Goal: Transaction & Acquisition: Purchase product/service

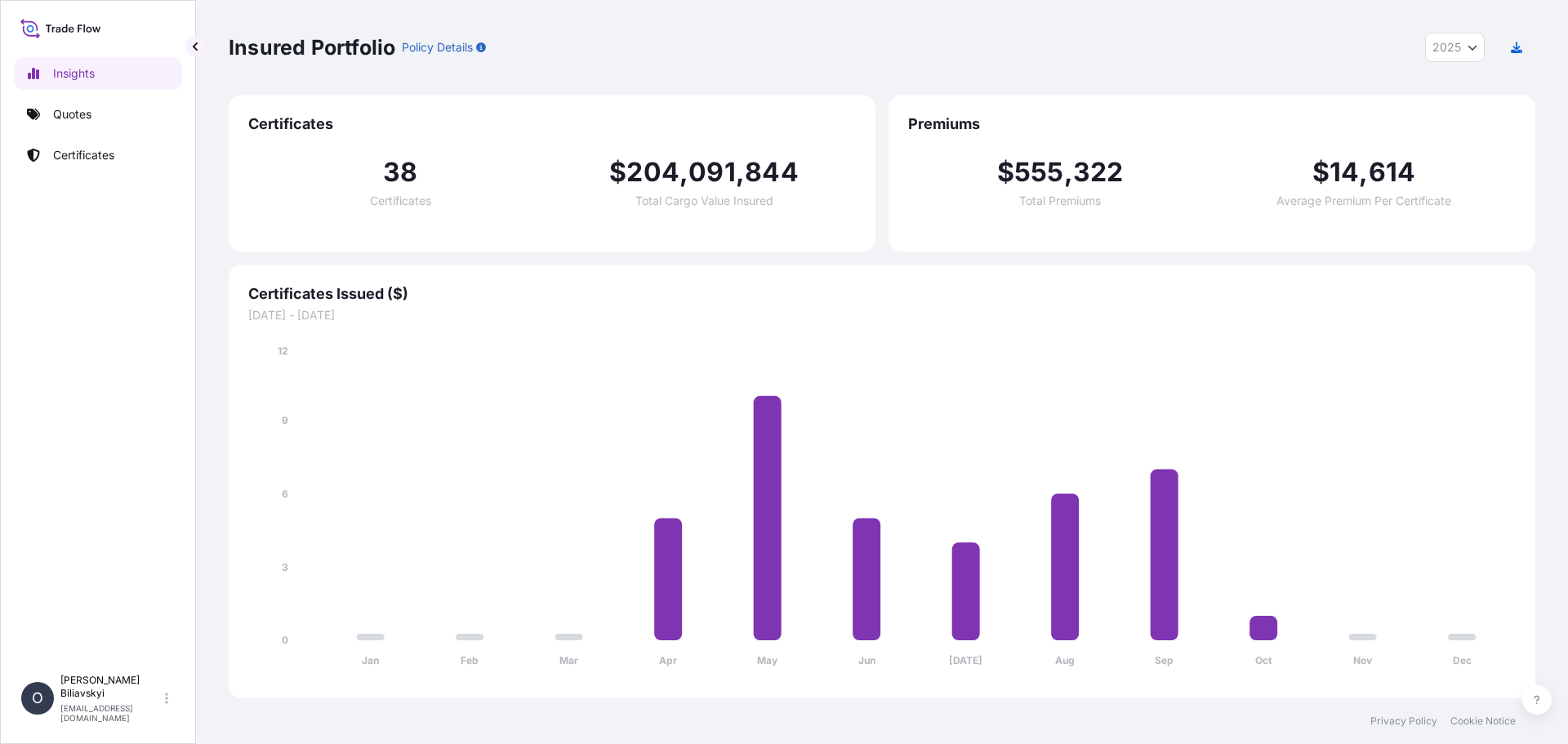
select select "2025"
click at [114, 104] on link "Quotes" at bounding box center [98, 114] width 168 height 33
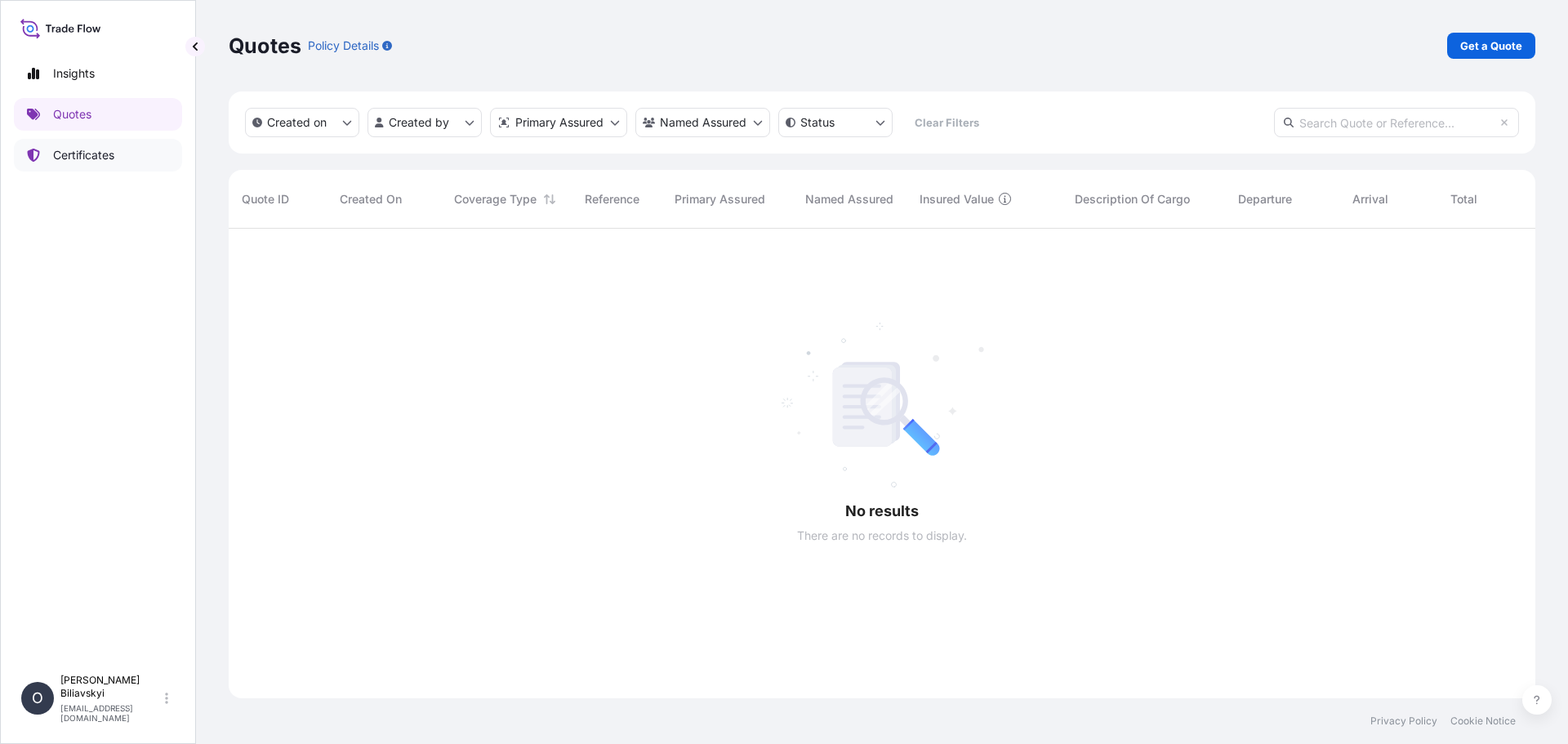
scroll to position [517, 1295]
click at [101, 163] on link "Certificates" at bounding box center [98, 155] width 168 height 33
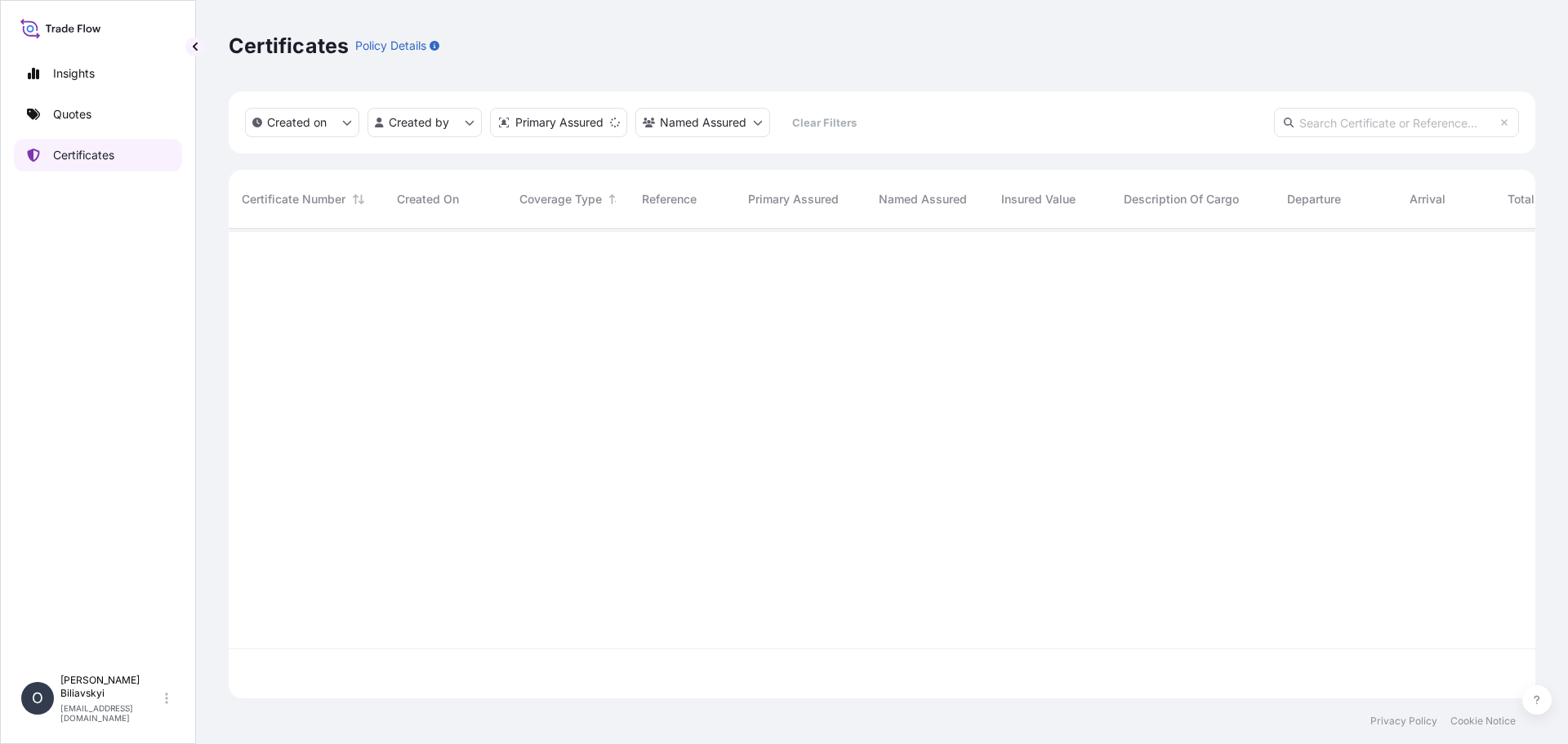
scroll to position [466, 1295]
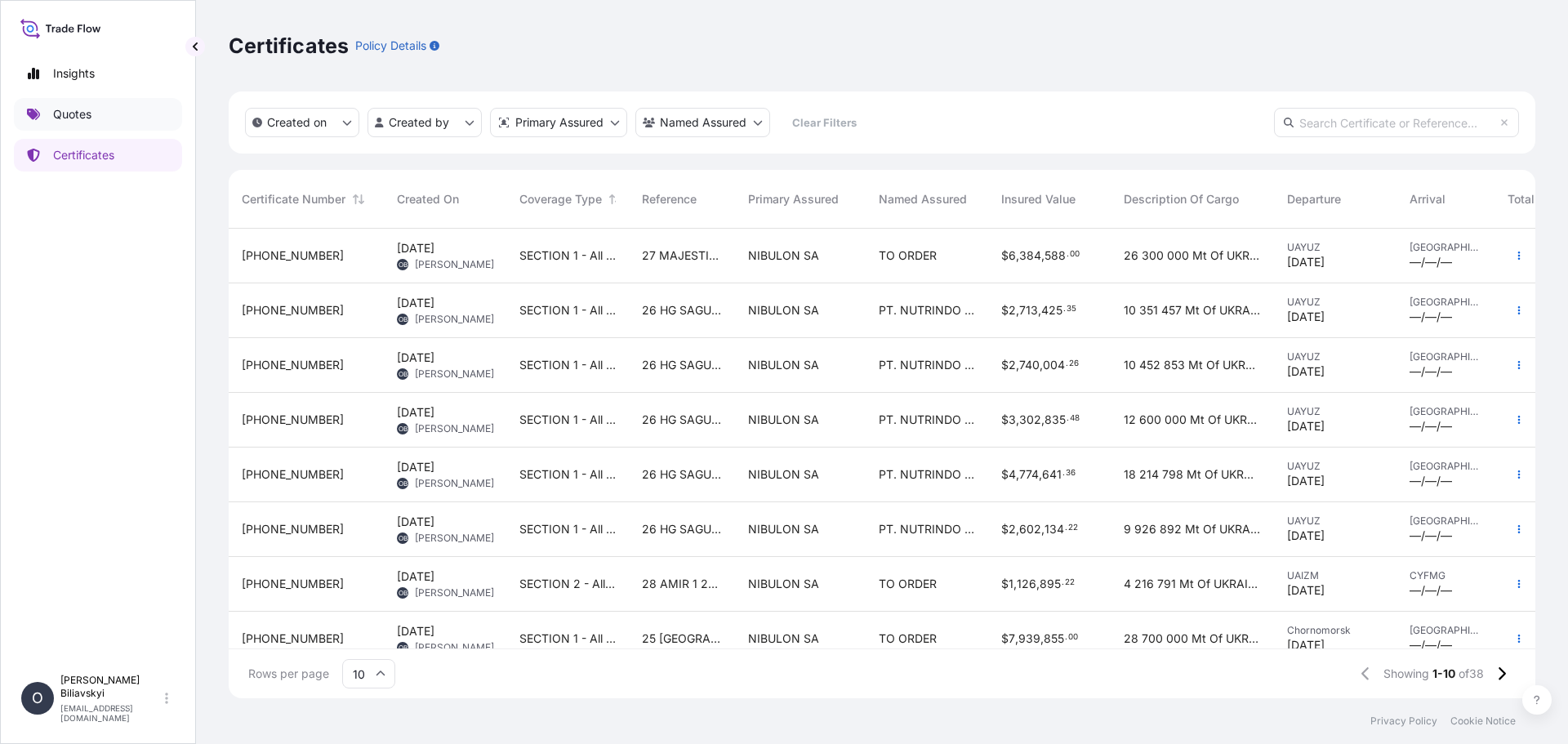
click at [88, 116] on p "Quotes" at bounding box center [73, 115] width 38 height 17
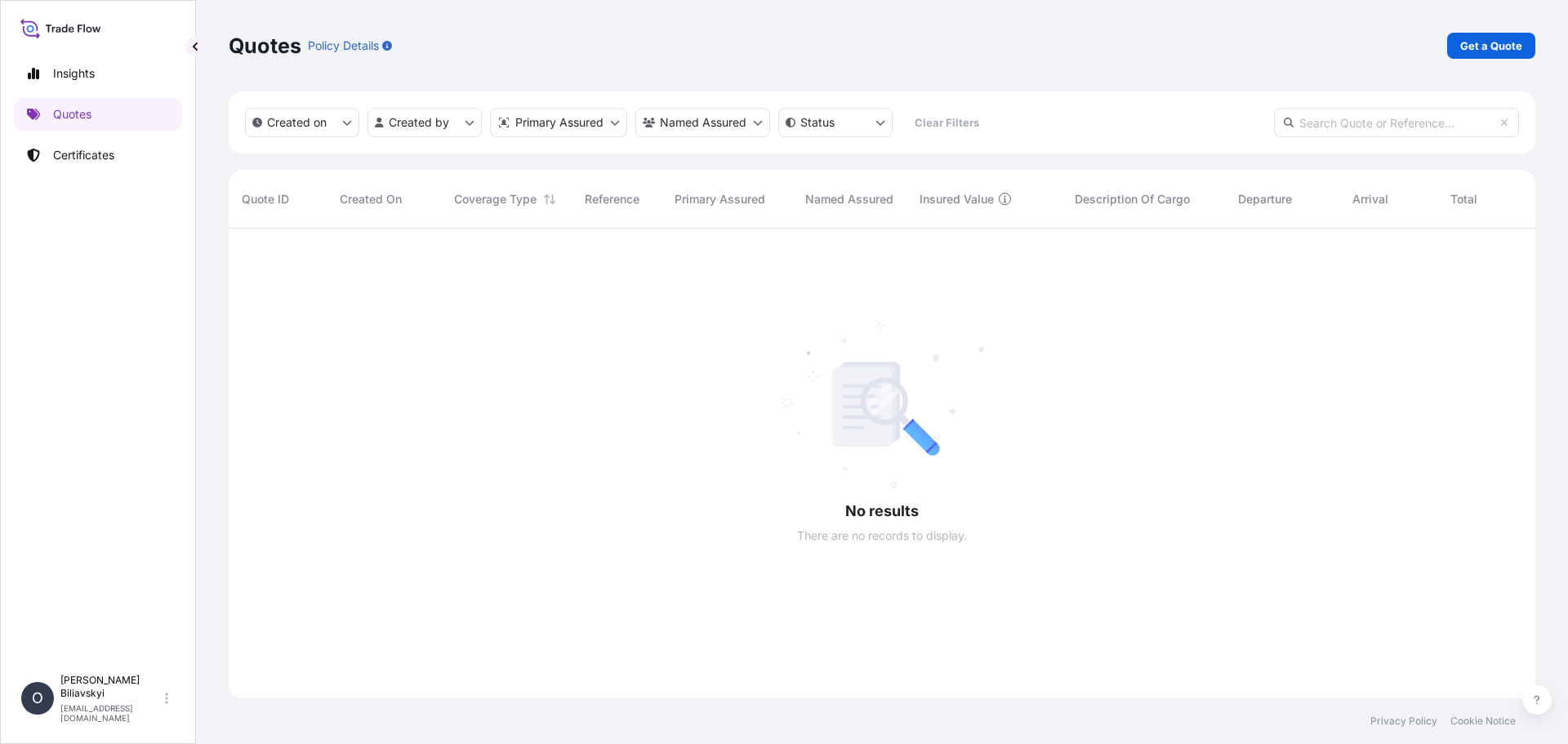
scroll to position [517, 1295]
click at [1492, 41] on p "Get a Quote" at bounding box center [1491, 46] width 62 height 17
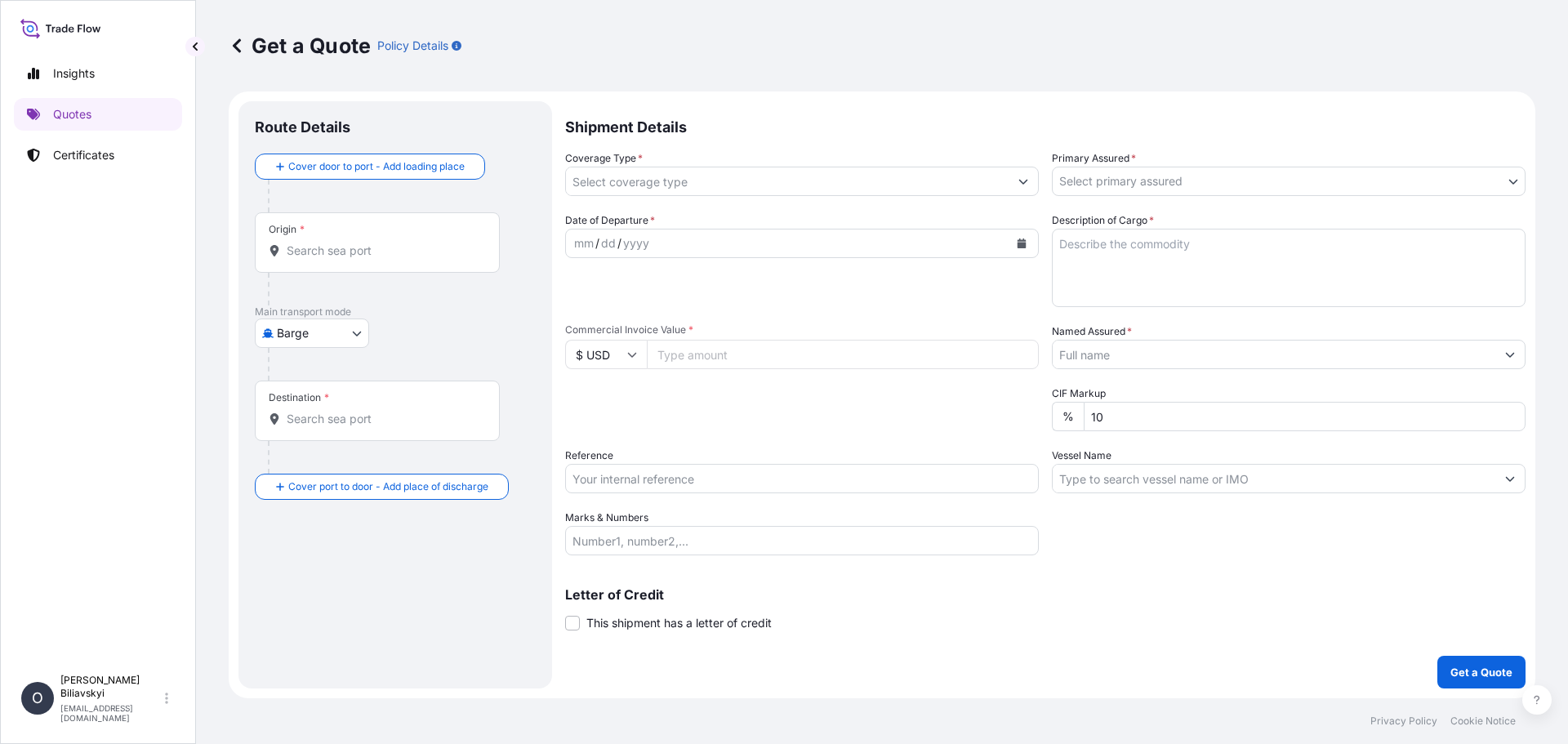
click at [339, 339] on body "Insights Quotes Certificates O [PERSON_NAME] [EMAIL_ADDRESS][DOMAIN_NAME] Get a…" at bounding box center [784, 372] width 1568 height 744
click at [318, 426] on div "Water" at bounding box center [312, 434] width 101 height 29
select select "Water"
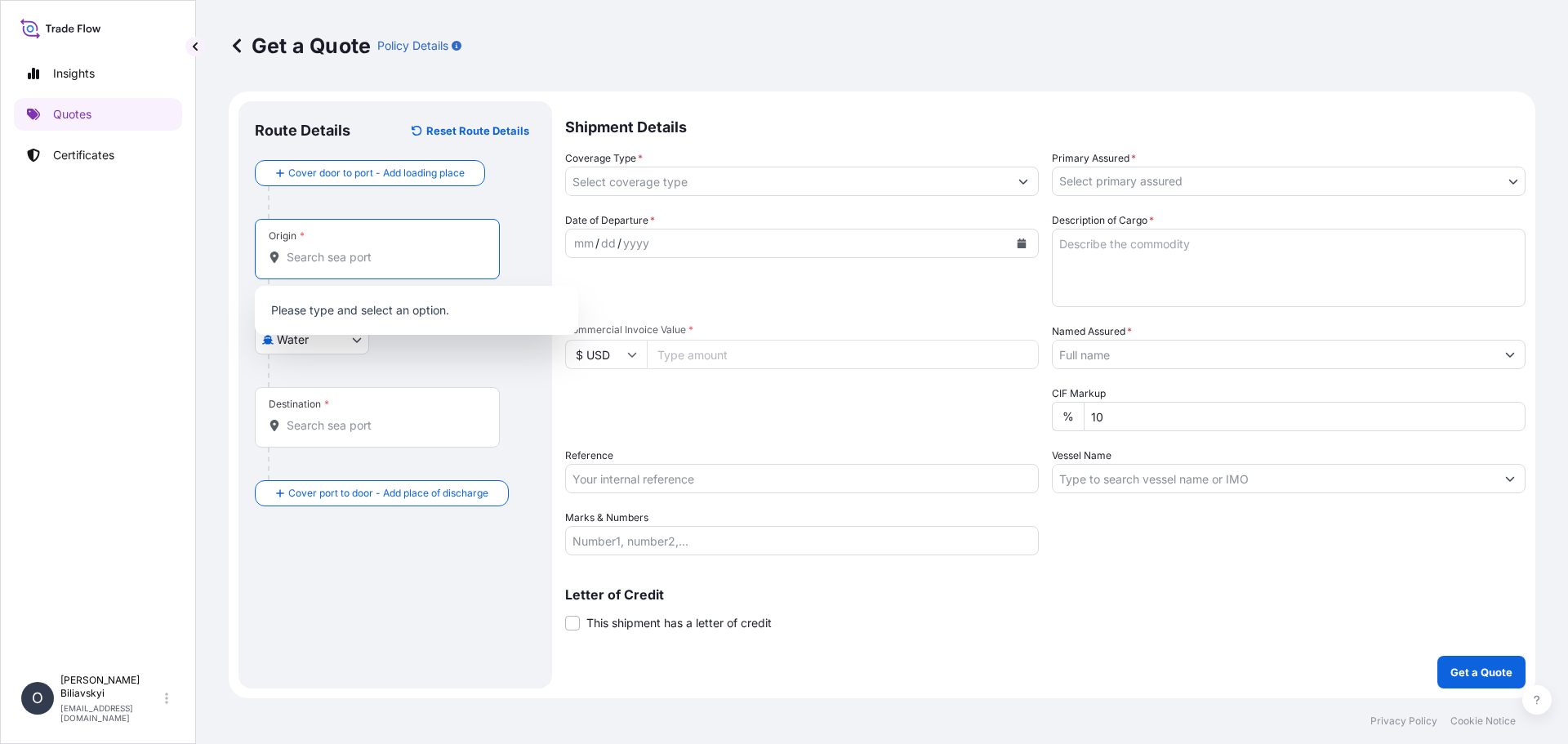
click at [364, 263] on input "Origin *" at bounding box center [383, 257] width 193 height 17
paste input "CHORNOMORSK, [GEOGRAPHIC_DATA]"
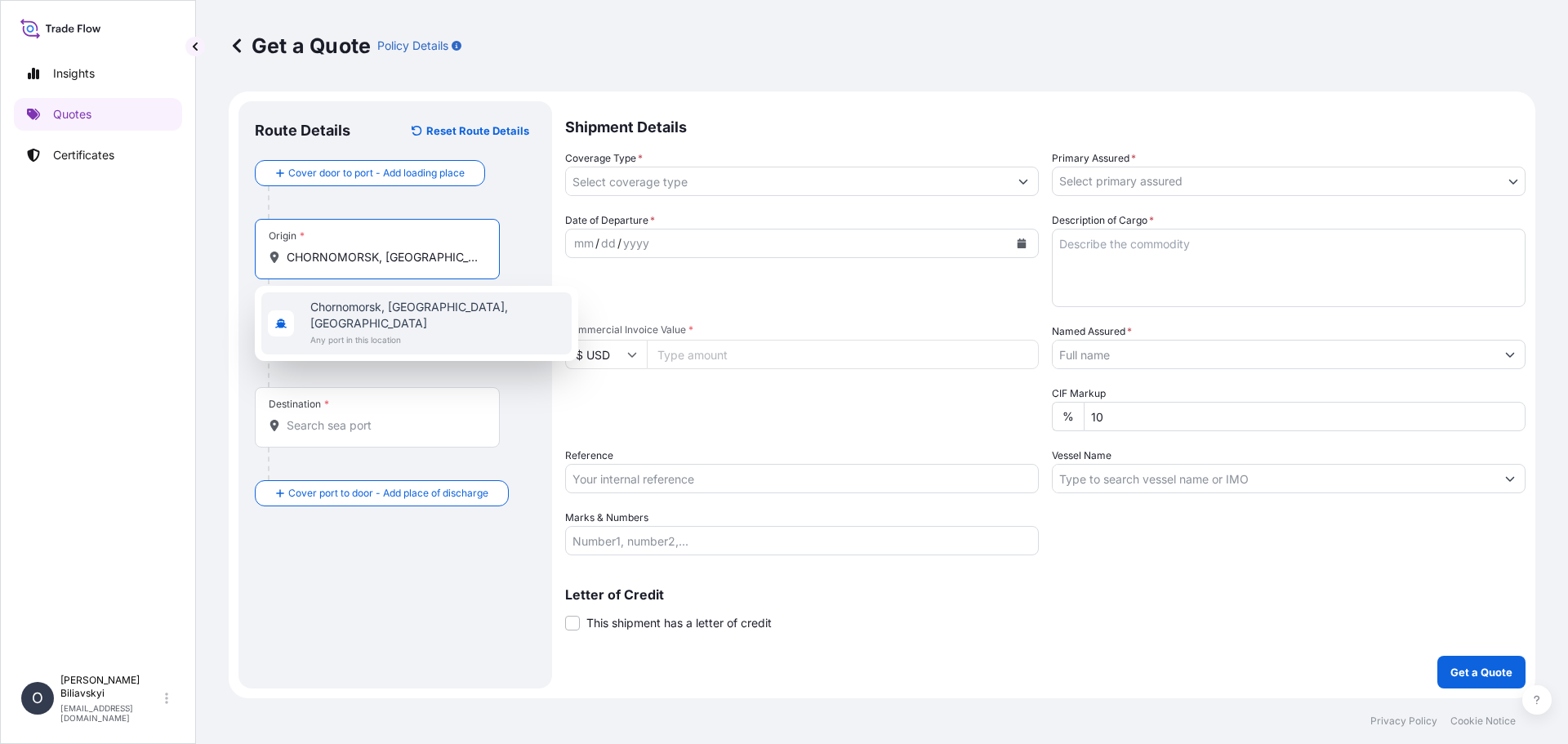
click at [470, 332] on span "Any port in this location" at bounding box center [437, 340] width 255 height 17
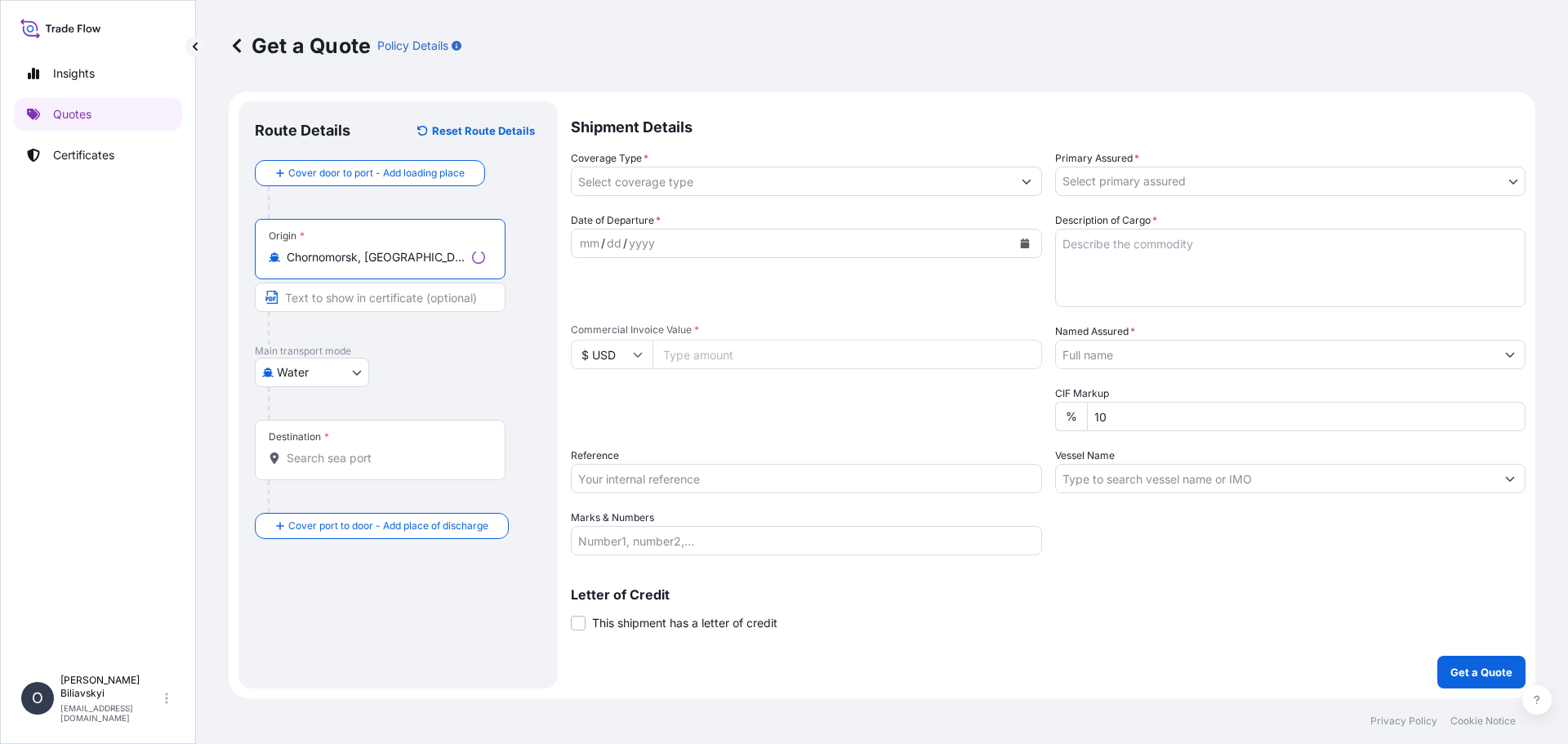
type input "Chornomorsk, [GEOGRAPHIC_DATA], [GEOGRAPHIC_DATA]"
click at [408, 293] on input "Text to appear on certificate" at bounding box center [380, 297] width 251 height 29
paste input "CHORNOMORSK, [GEOGRAPHIC_DATA]"
type input "CHORNOMORSK, [GEOGRAPHIC_DATA]"
click at [355, 455] on input "Destination *" at bounding box center [383, 458] width 193 height 17
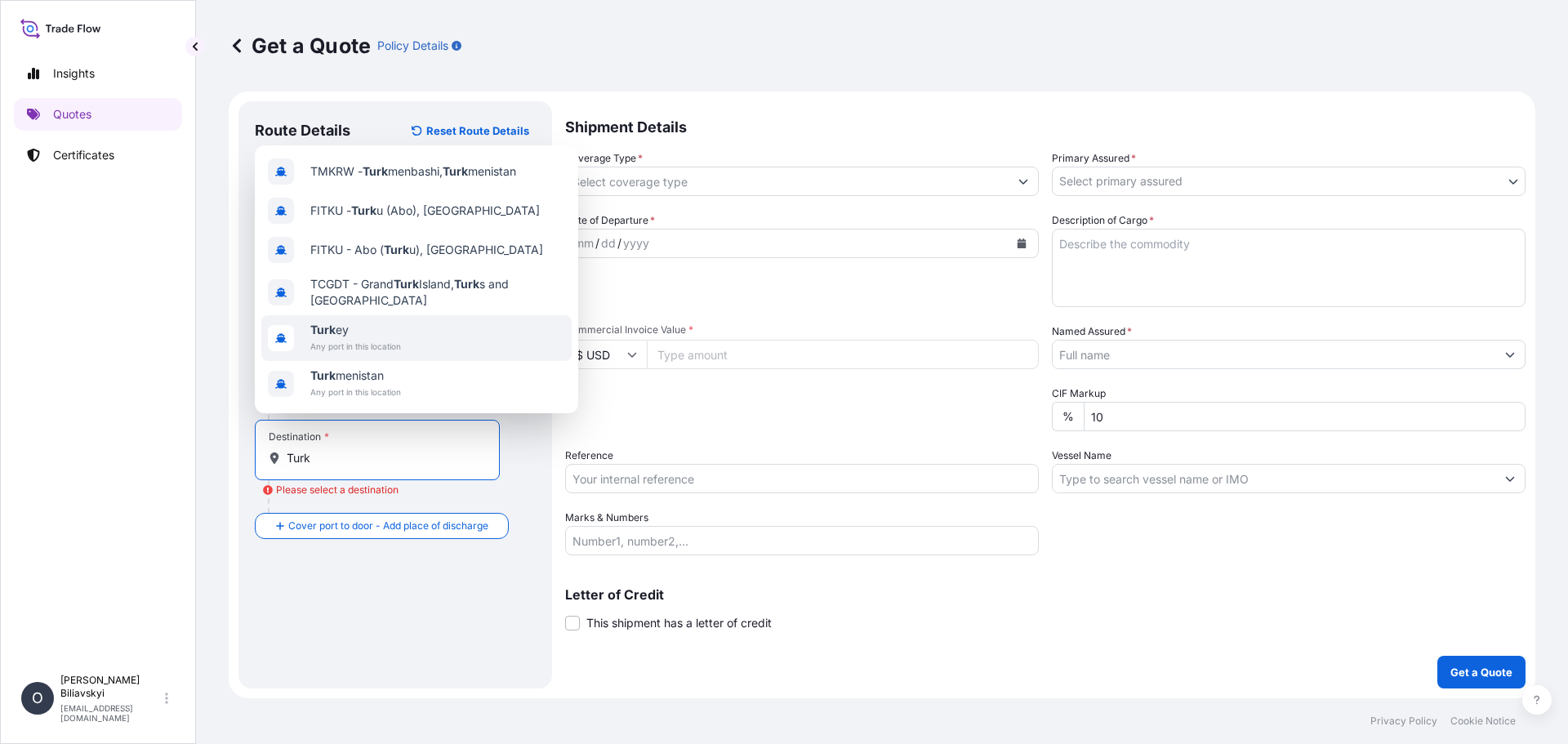
click at [361, 339] on span "Any port in this location" at bounding box center [355, 347] width 90 height 17
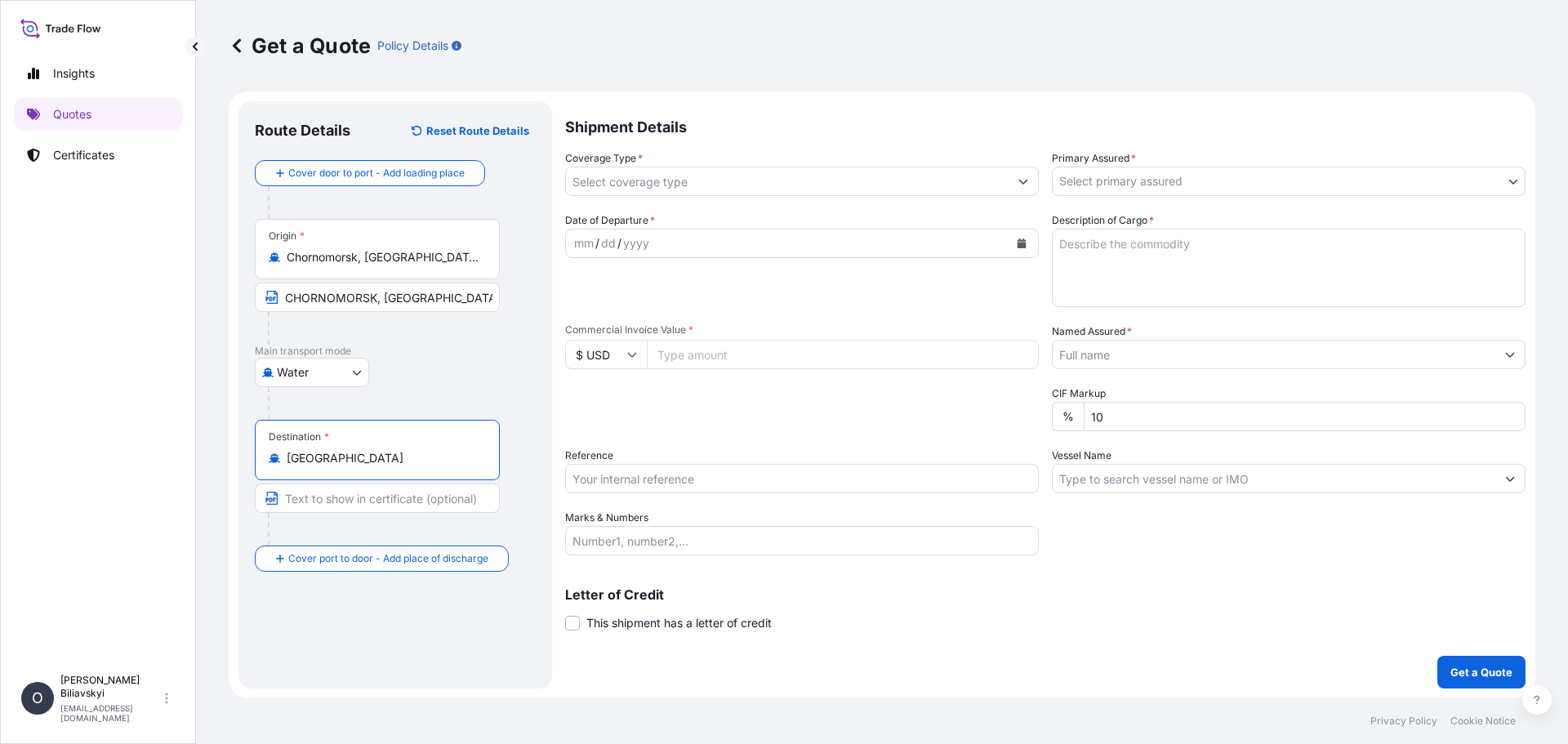
type input "[GEOGRAPHIC_DATA]"
drag, startPoint x: 362, startPoint y: 486, endPoint x: 365, endPoint y: 501, distance: 15.3
click at [362, 486] on input "Text to appear on certificate" at bounding box center [380, 497] width 251 height 29
paste input "[GEOGRAPHIC_DATA] OR [GEOGRAPHIC_DATA] OR [GEOGRAPHIC_DATA] OR [GEOGRAPHIC_DATA…"
type input "[GEOGRAPHIC_DATA] OR [GEOGRAPHIC_DATA] OR [GEOGRAPHIC_DATA] OR [GEOGRAPHIC_DATA…"
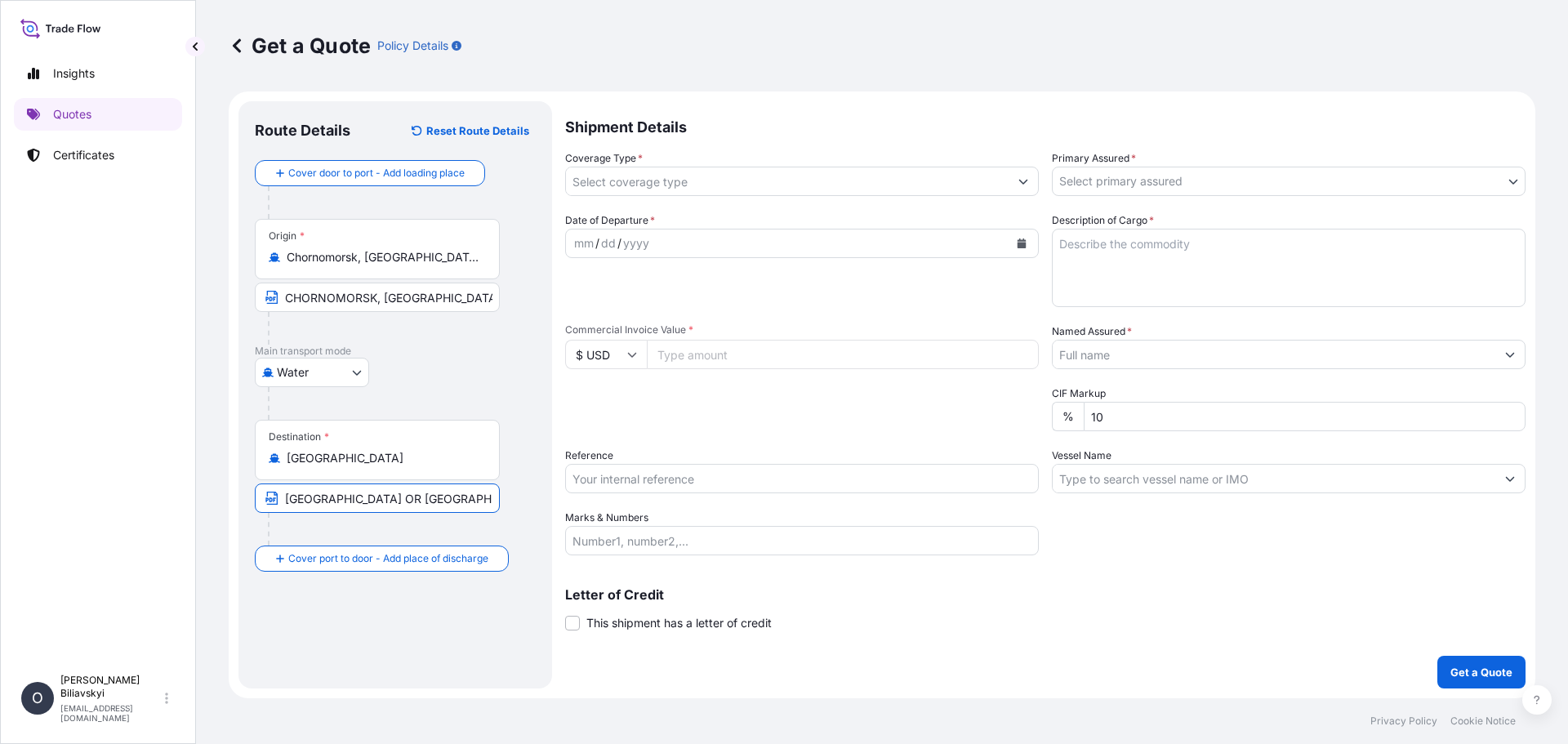
click at [736, 175] on input "Coverage Type *" at bounding box center [787, 181] width 443 height 29
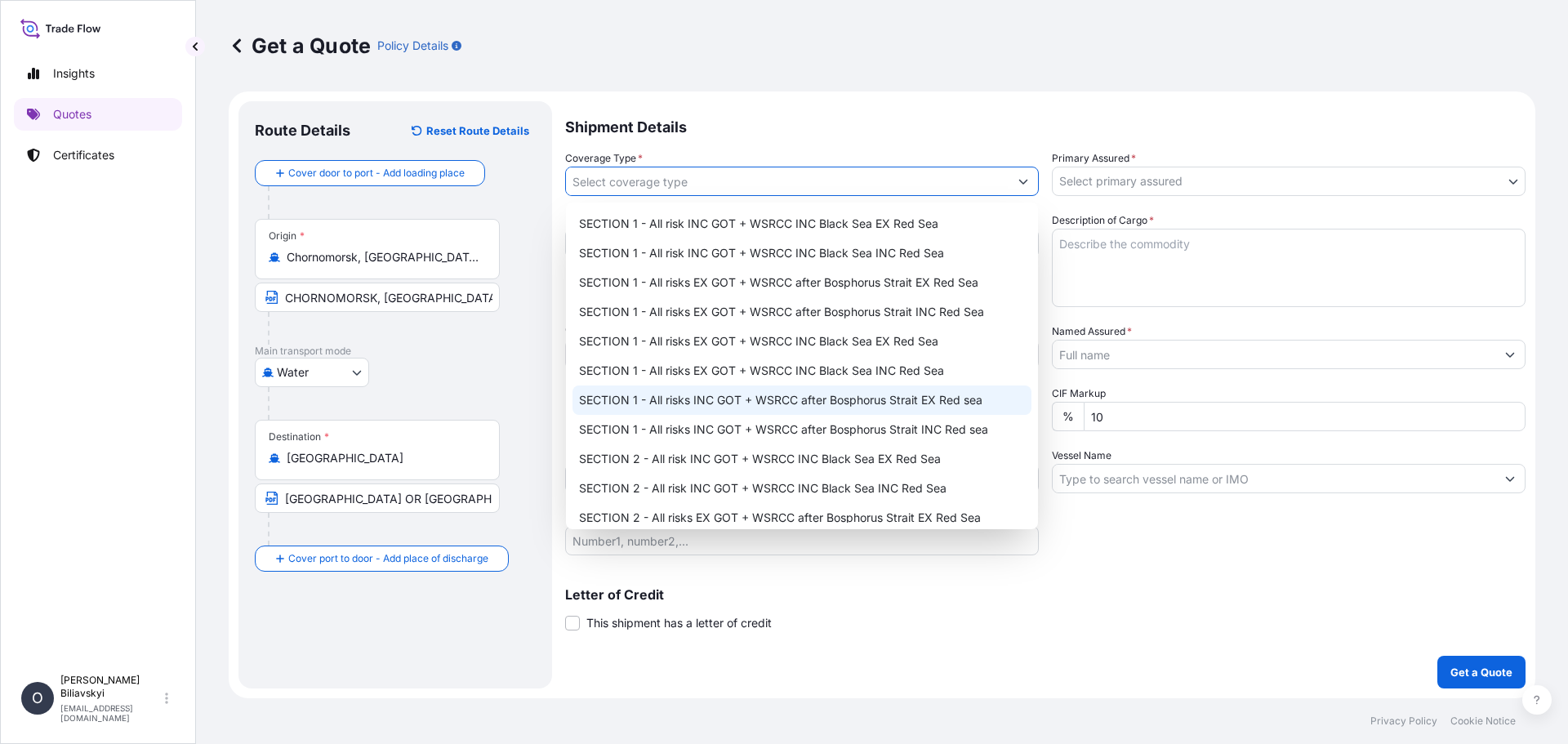
click at [877, 409] on div "SECTION 1 - All risks INC GOT + WSRCC after Bosphorus Strait EX Red sea" at bounding box center [802, 400] width 459 height 29
type input "SECTION 1 - All risks INC GOT + WSRCC after Bosphorus Strait EX Red sea"
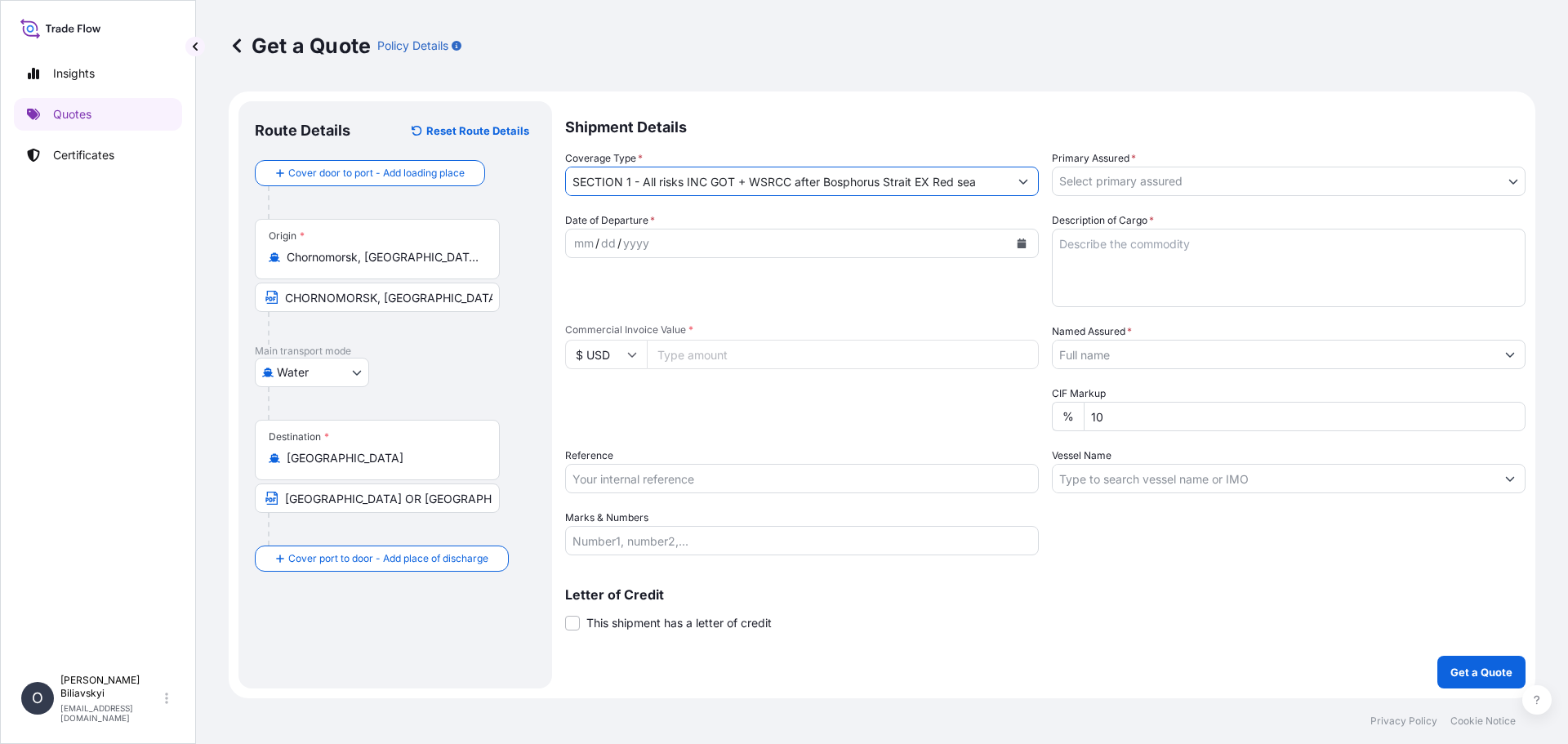
click at [1163, 181] on body "Insights Quotes Certificates O [PERSON_NAME] [EMAIL_ADDRESS][DOMAIN_NAME] Get a…" at bounding box center [784, 372] width 1568 height 744
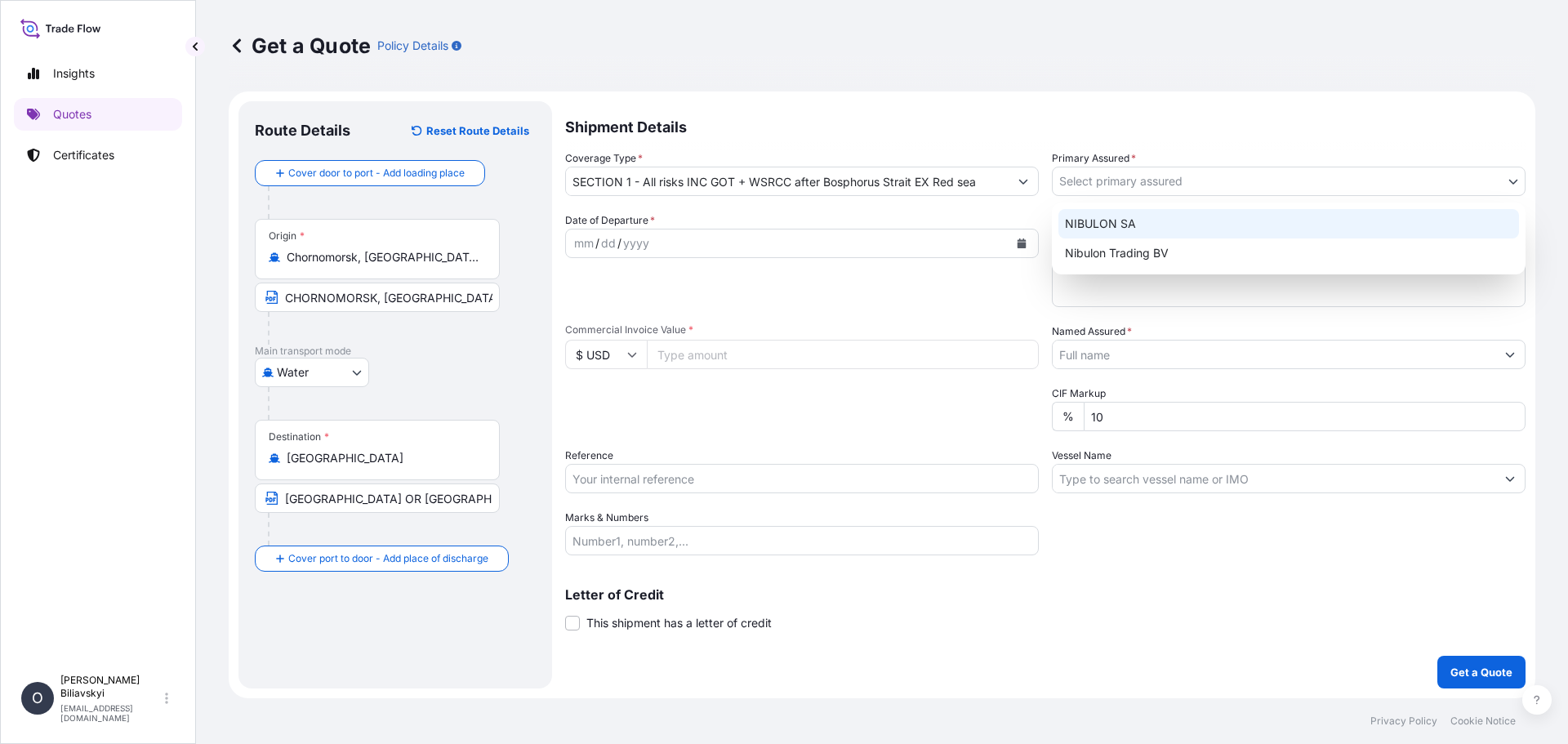
click at [1117, 213] on div "NIBULON SA" at bounding box center [1288, 223] width 461 height 29
select select "31538"
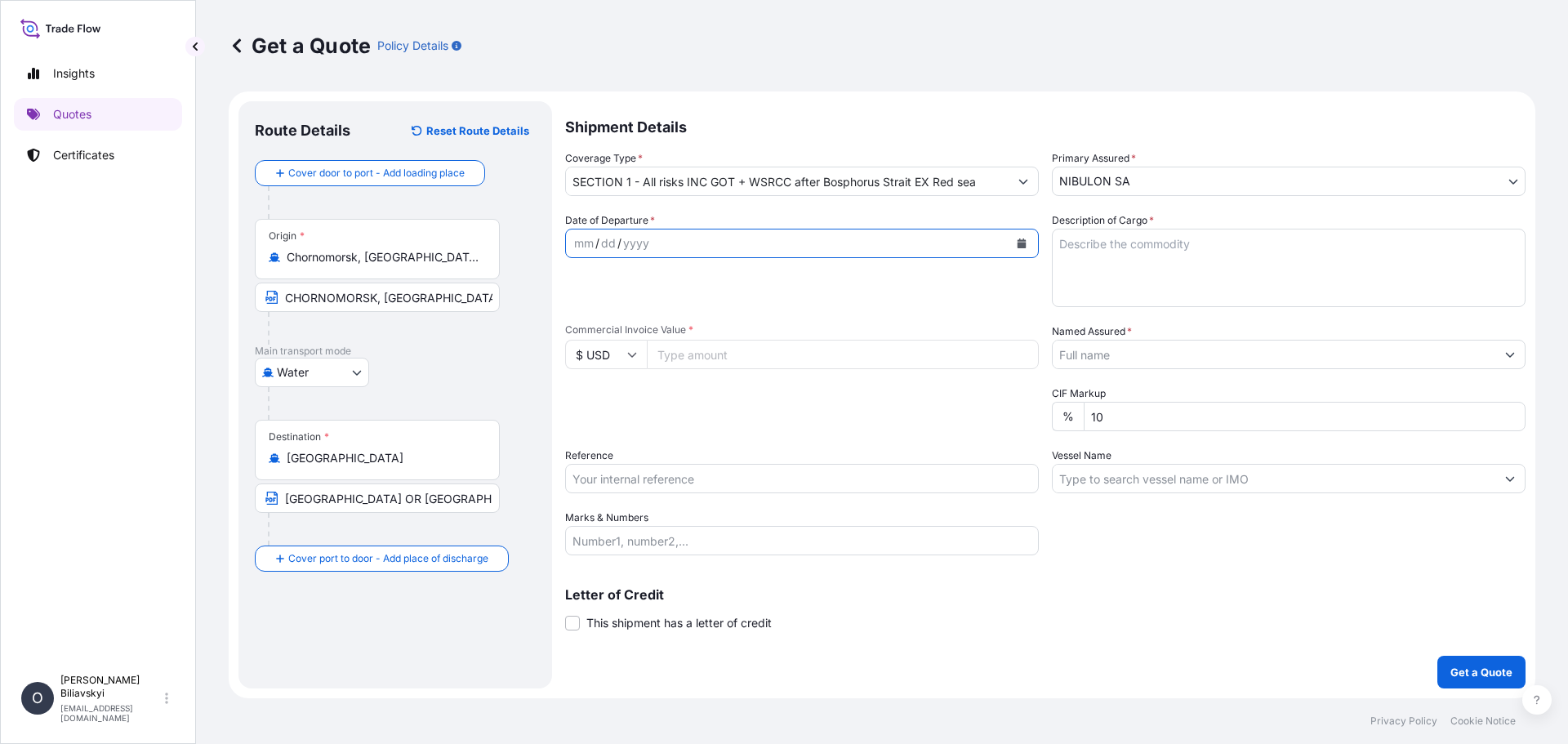
click at [923, 229] on div "mm / dd / yyyy" at bounding box center [802, 243] width 474 height 29
click at [1014, 236] on button "Calendar" at bounding box center [1021, 243] width 26 height 26
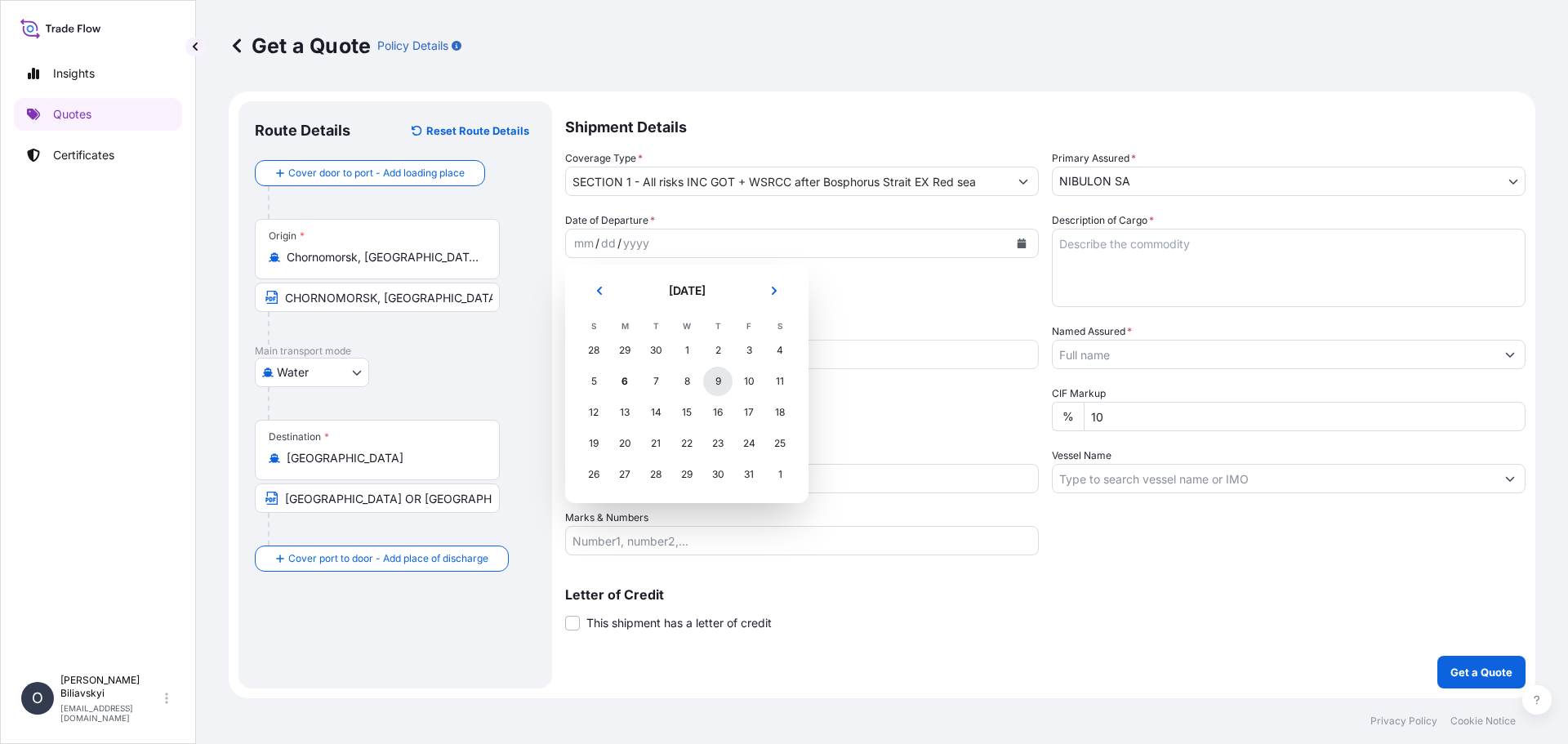
click at [719, 380] on div "9" at bounding box center [717, 381] width 29 height 29
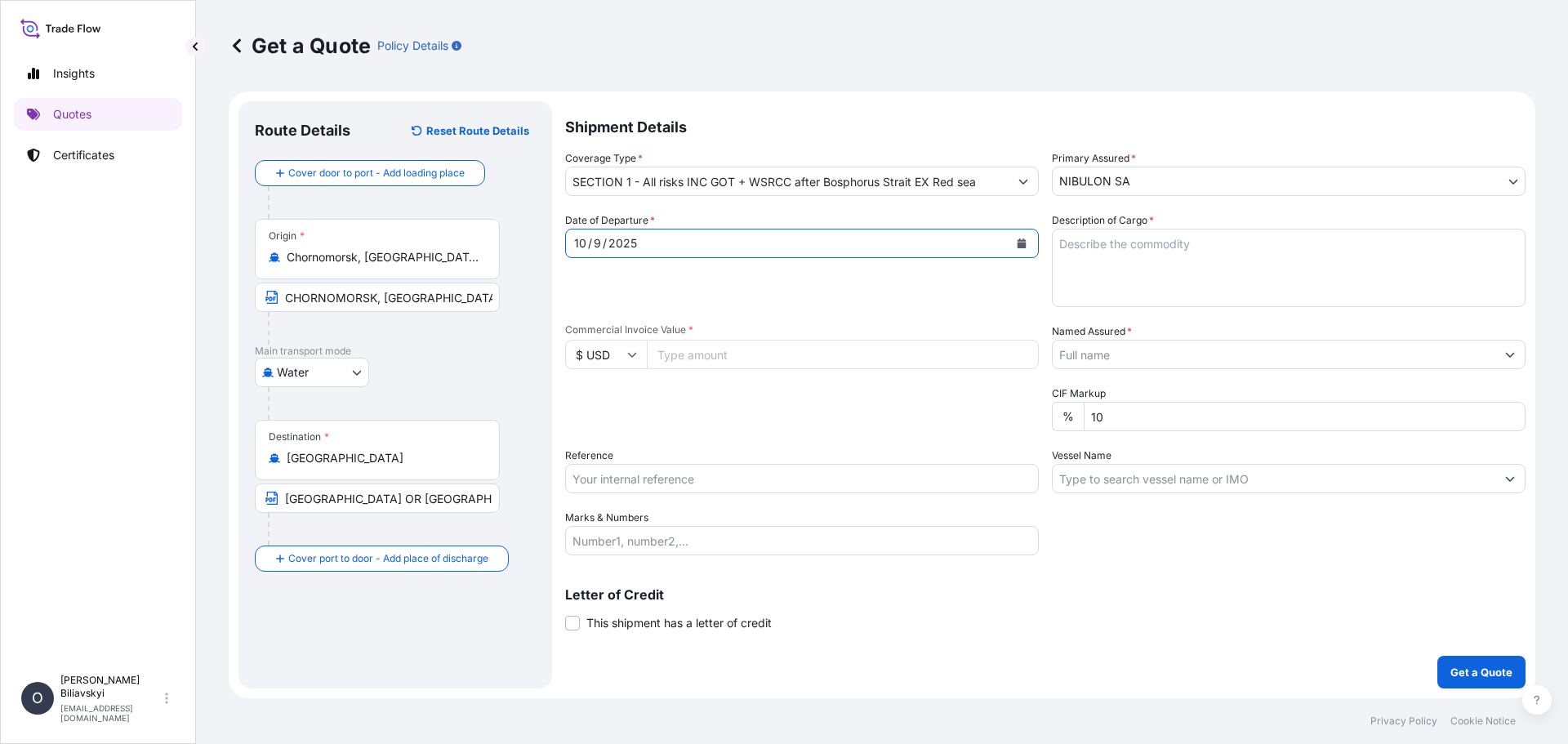
click at [1123, 262] on textarea "Description of Cargo *" at bounding box center [1288, 268] width 474 height 79
paste textarea "7,150.000 mt of UKRAINIAN SOYBEANS IN BULK, CROP 2025. The insured value — 102%…"
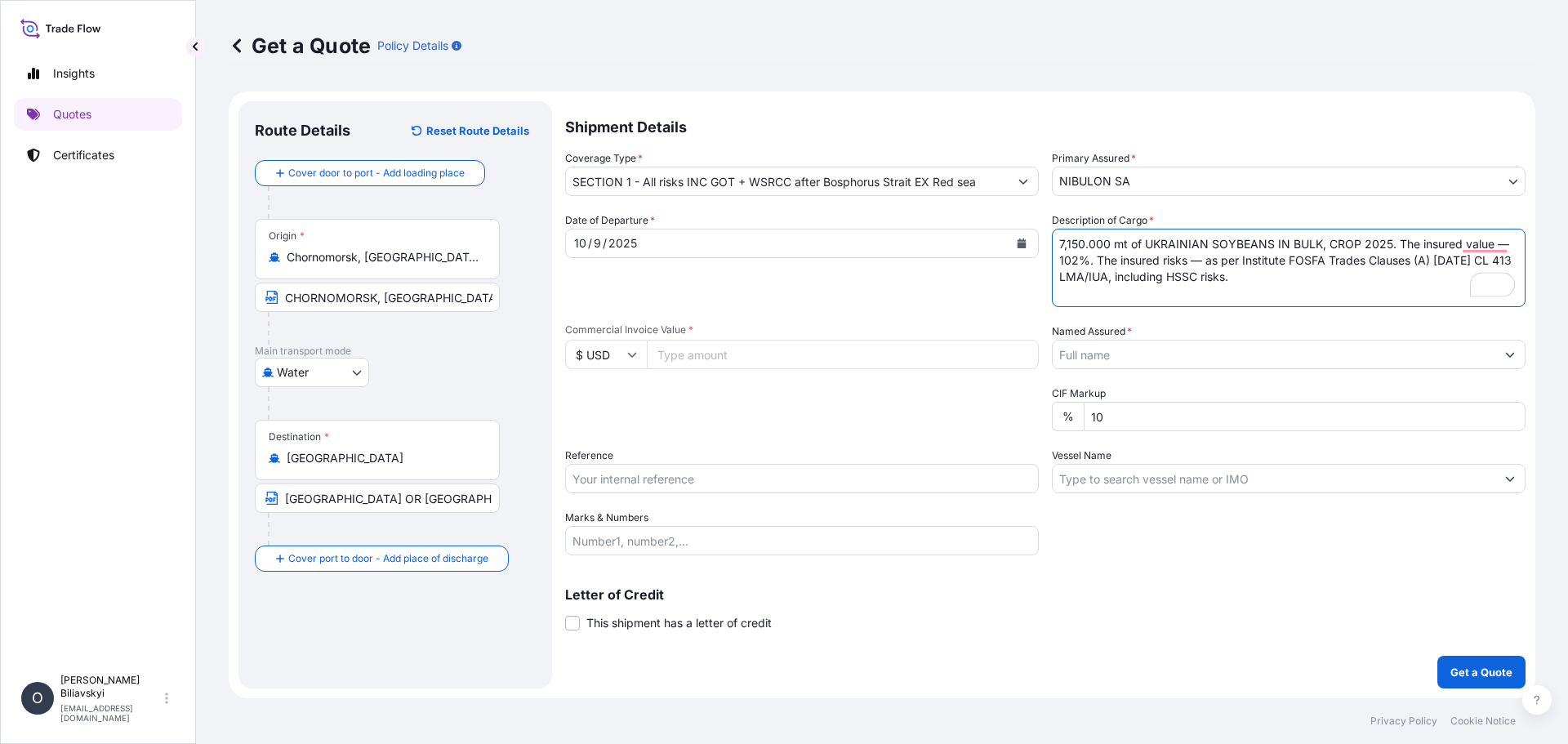
type textarea "7,150.000 mt of UKRAINIAN SOYBEANS IN BULK, CROP 2025. The insured value — 102%…"
click at [773, 348] on input "Commercial Invoice Value *" at bounding box center [843, 354] width 392 height 29
paste input "3.16"
drag, startPoint x: 705, startPoint y: 354, endPoint x: 629, endPoint y: 361, distance: 76.3
click at [637, 357] on div "$ USD 3.16" at bounding box center [802, 354] width 474 height 29
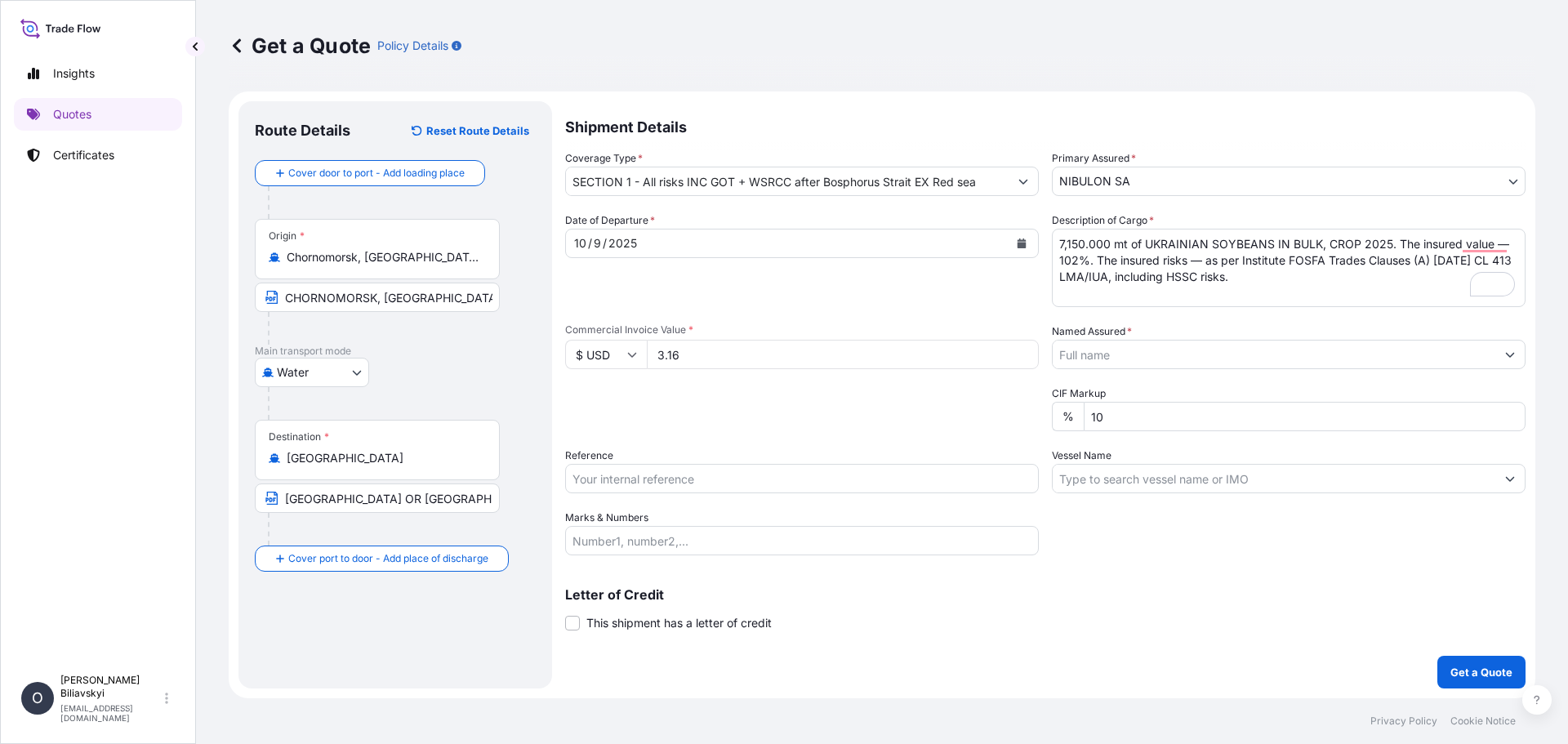
paste input "160300.00"
type input "3160300.00"
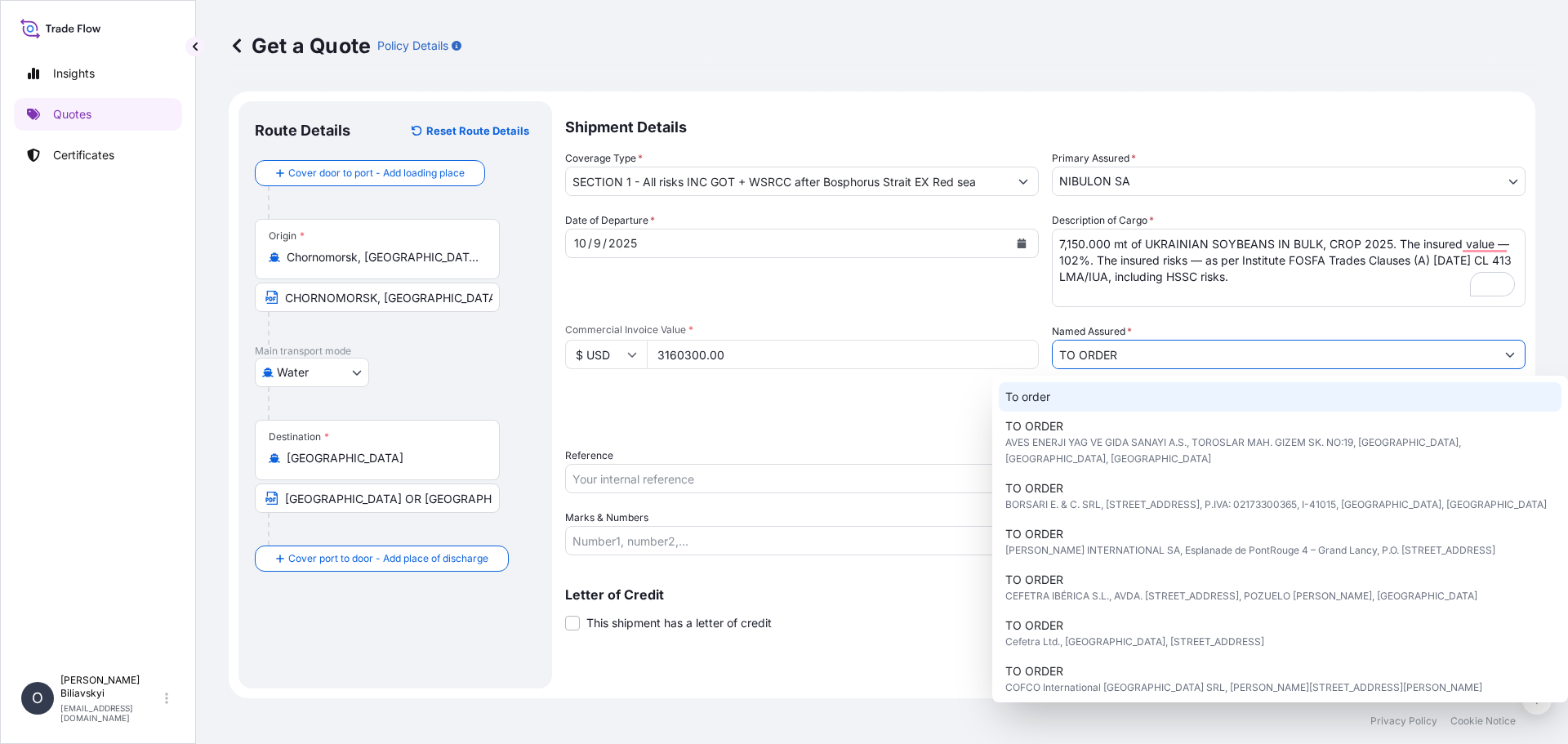
type input "TO ORDER"
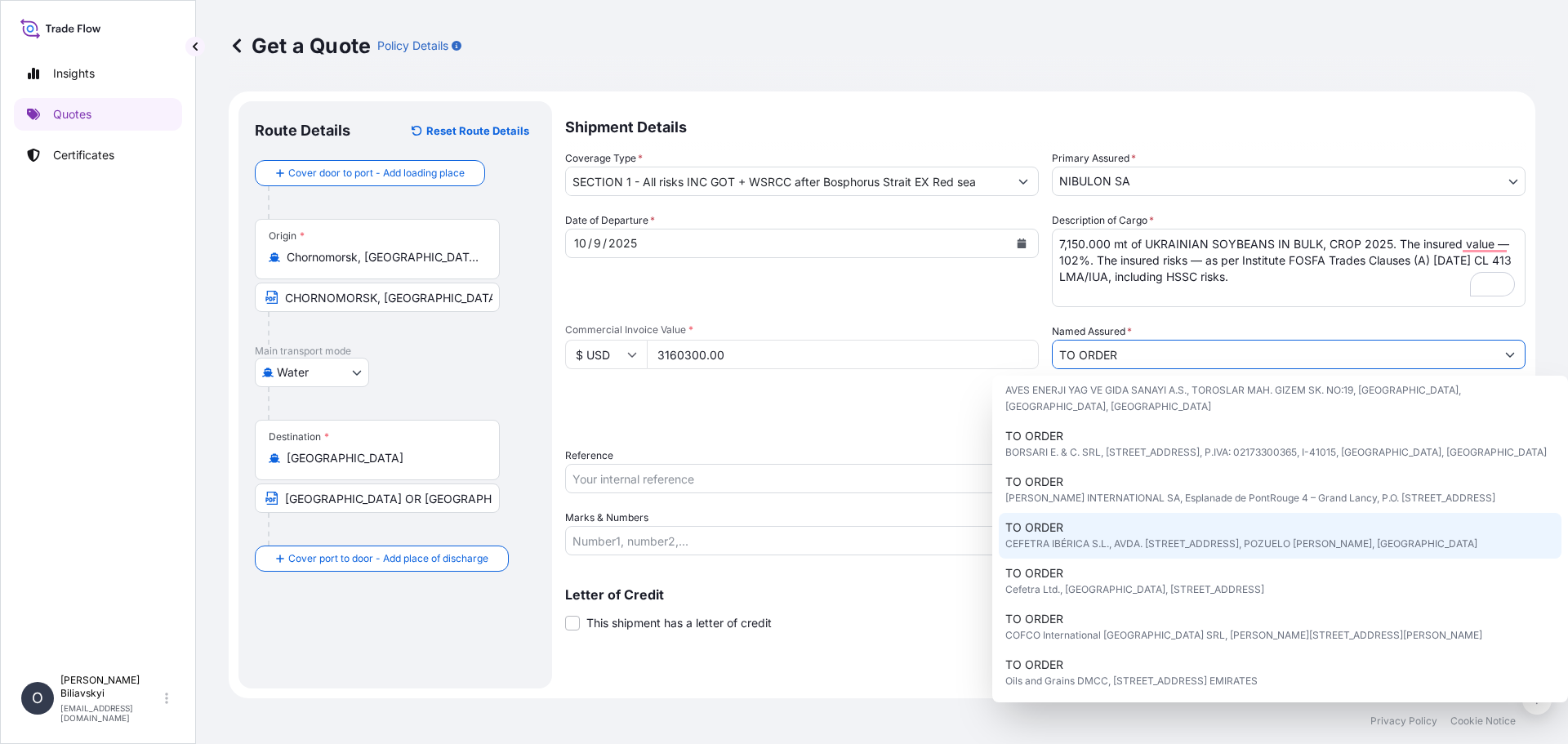
scroll to position [85, 0]
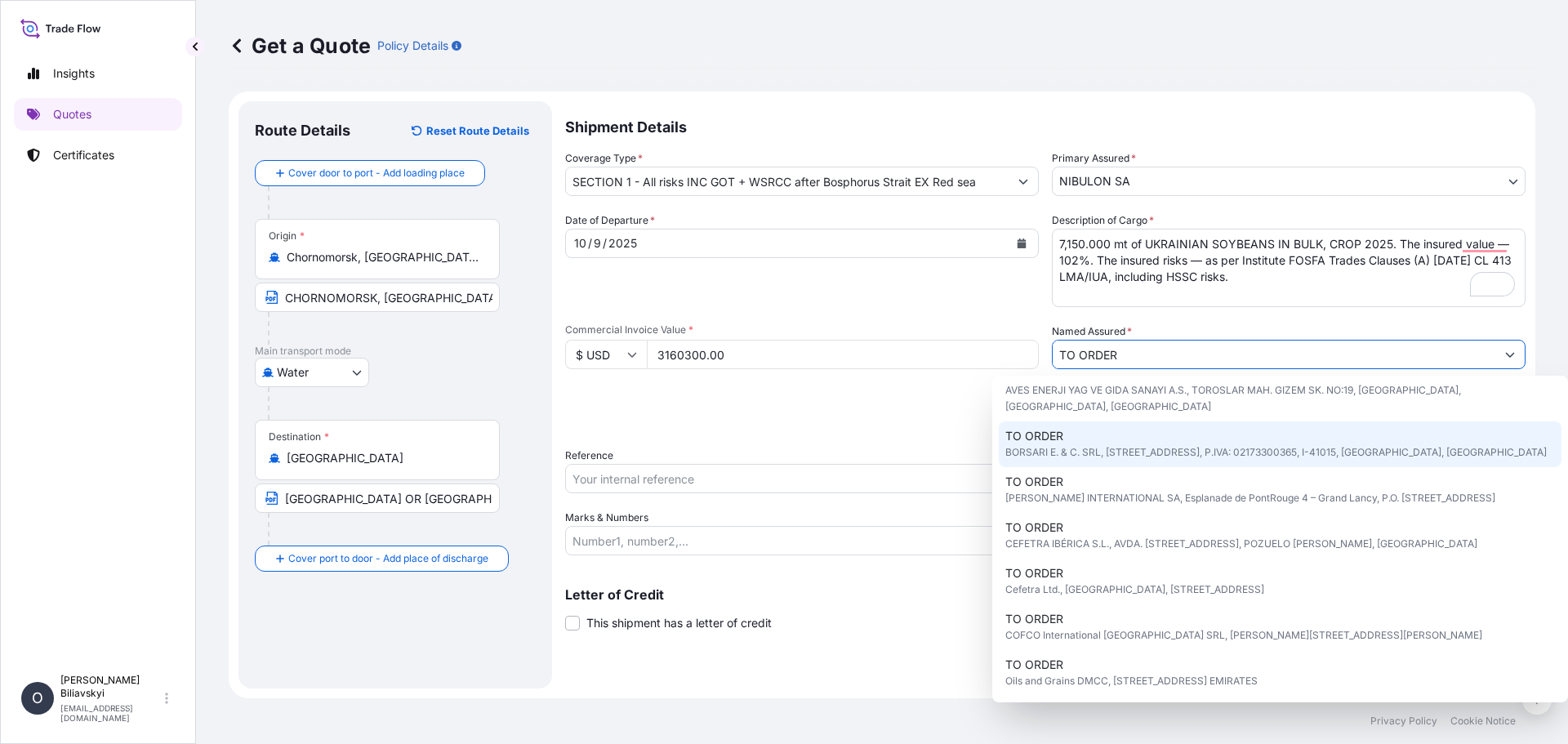
click at [1191, 357] on input "TO ORDER" at bounding box center [1274, 354] width 443 height 29
click at [792, 418] on div "Packing Category Type to search a container mode Please select a primary mode o…" at bounding box center [802, 408] width 474 height 46
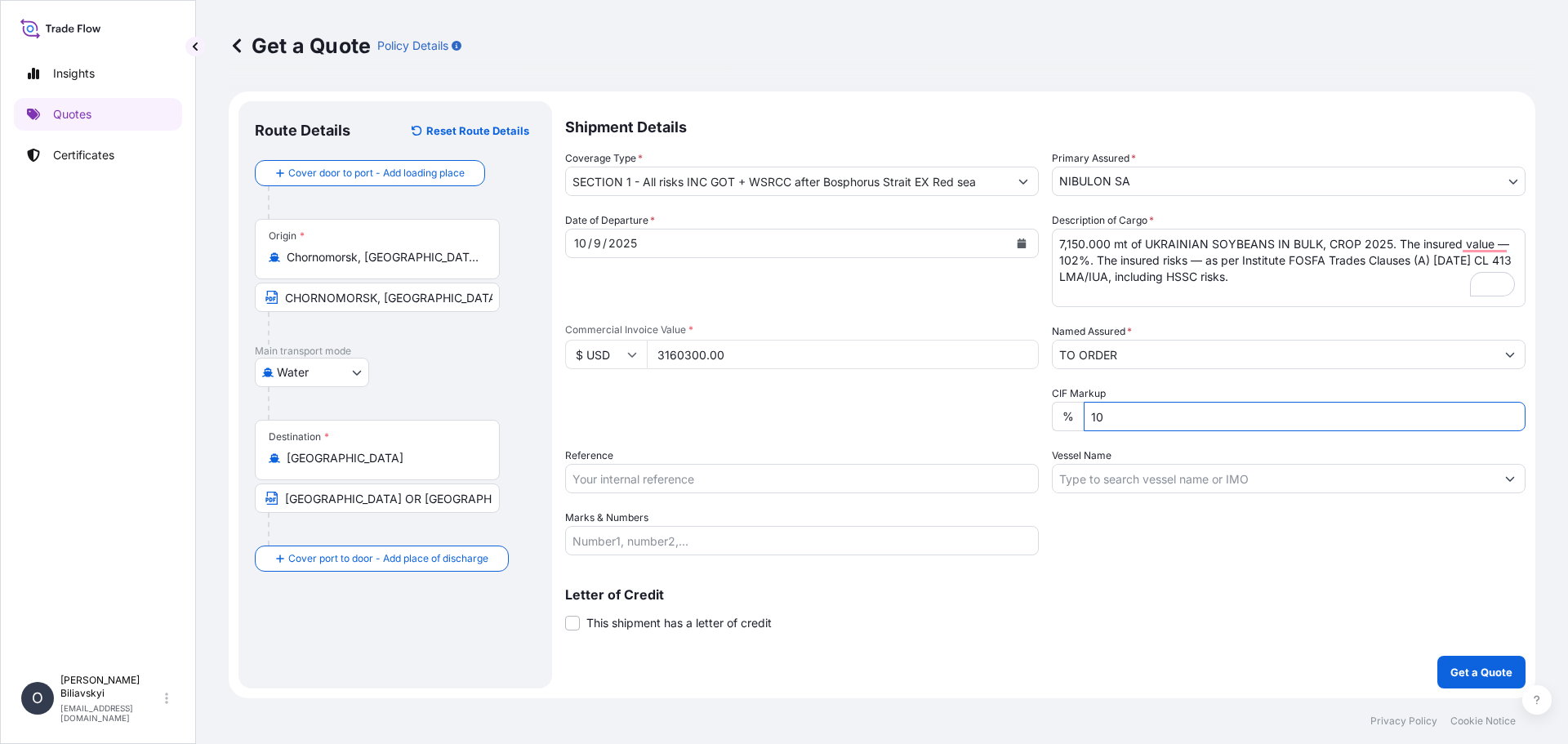
drag, startPoint x: 1143, startPoint y: 418, endPoint x: 1016, endPoint y: 418, distance: 127.0
click at [1016, 418] on div "Date of Departure * [DATE] Cargo Category * Grain & Oilseeds, Cereals, Wheat, B…" at bounding box center [1045, 384] width 960 height 343
type input "2"
drag, startPoint x: 861, startPoint y: 477, endPoint x: 873, endPoint y: 524, distance: 48.5
click at [861, 477] on input "Reference" at bounding box center [802, 478] width 474 height 29
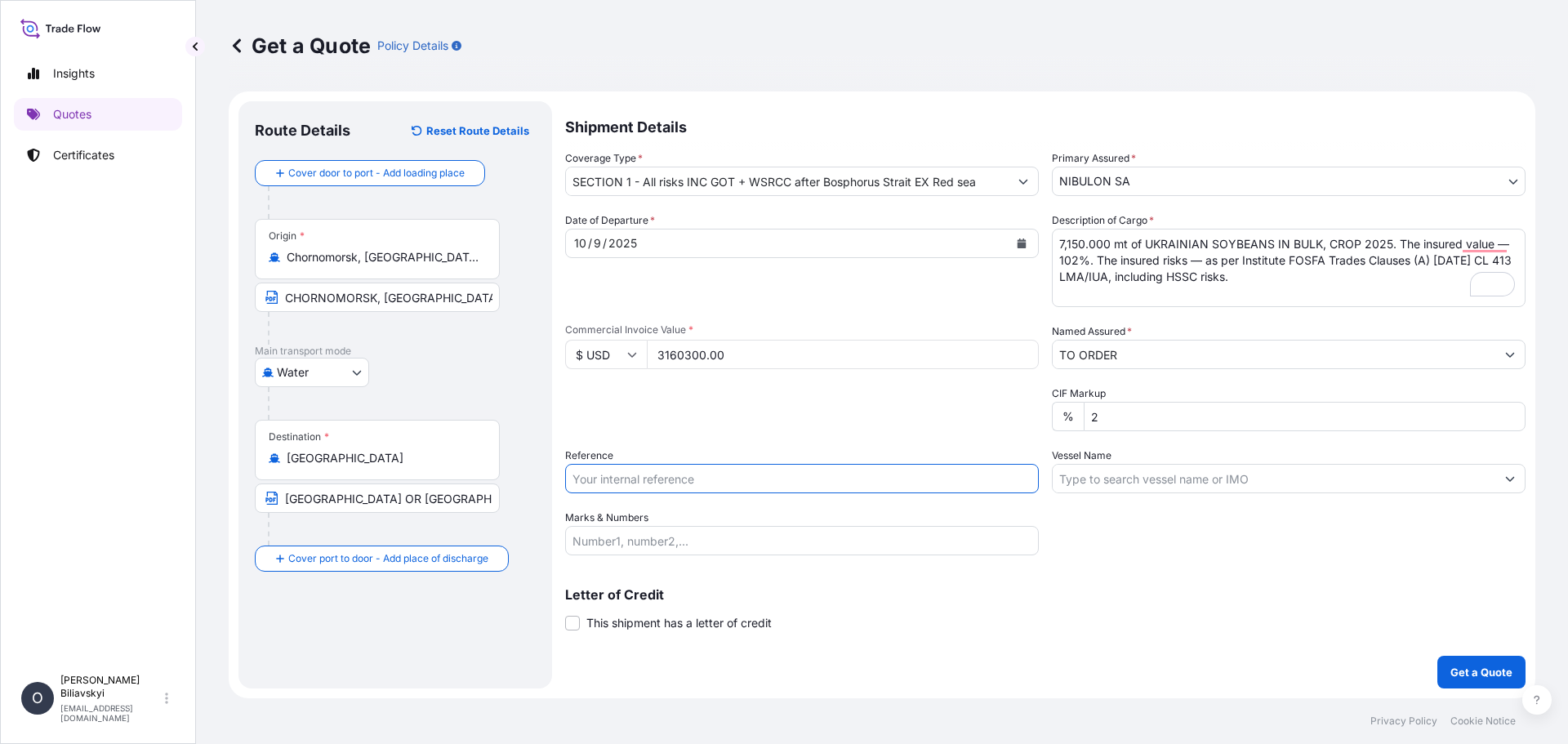
paste input "29 DEEB BREEZE 25/021"
type input "29 DEEB BREEZE 25/021"
click at [1096, 473] on input "Vessel Name" at bounding box center [1274, 478] width 443 height 29
paste input "DEEB BREEZE"
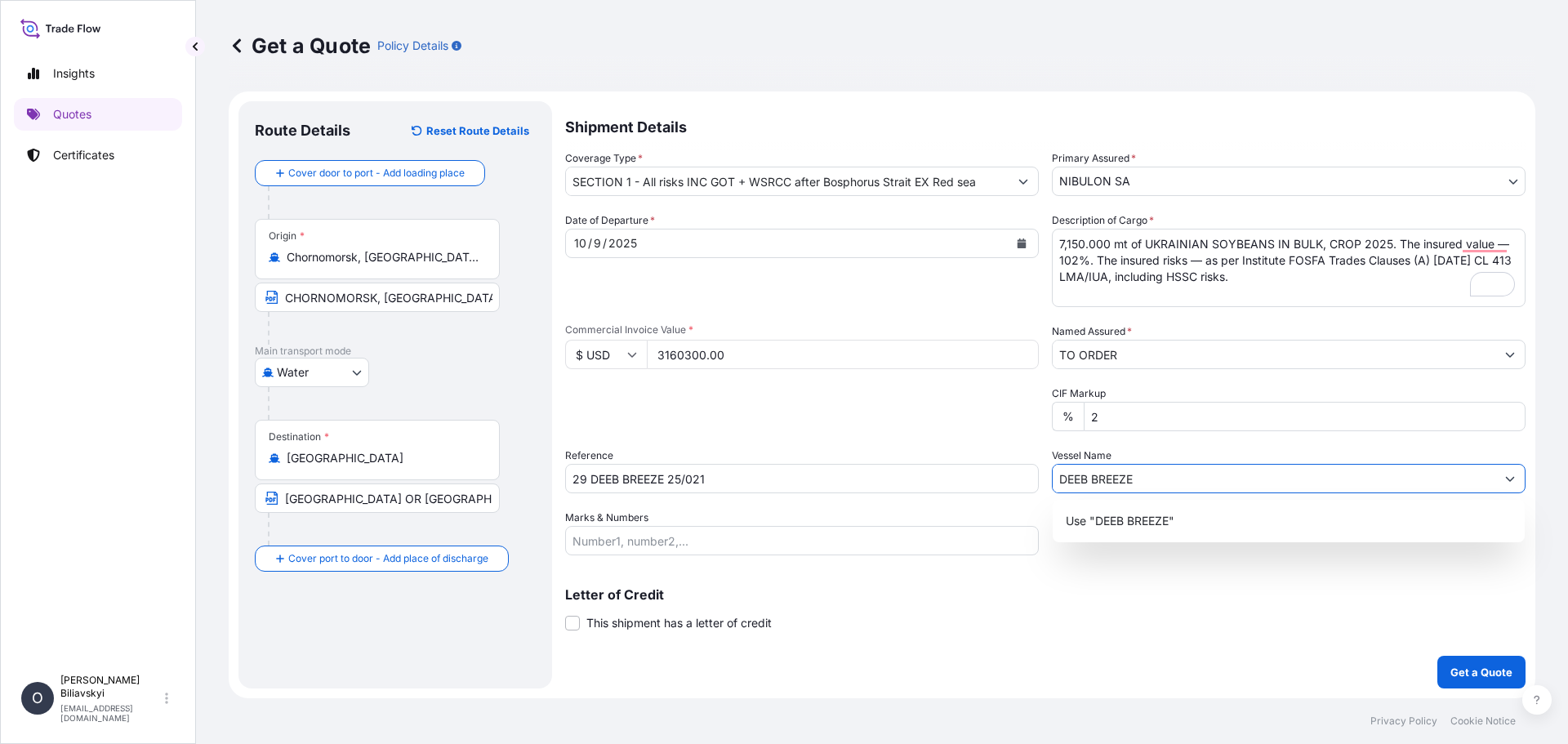
type input "DEEB BREEZE"
click at [1014, 614] on div "Letter of Credit This shipment has a letter of credit Letter of credit * Letter…" at bounding box center [1045, 610] width 960 height 43
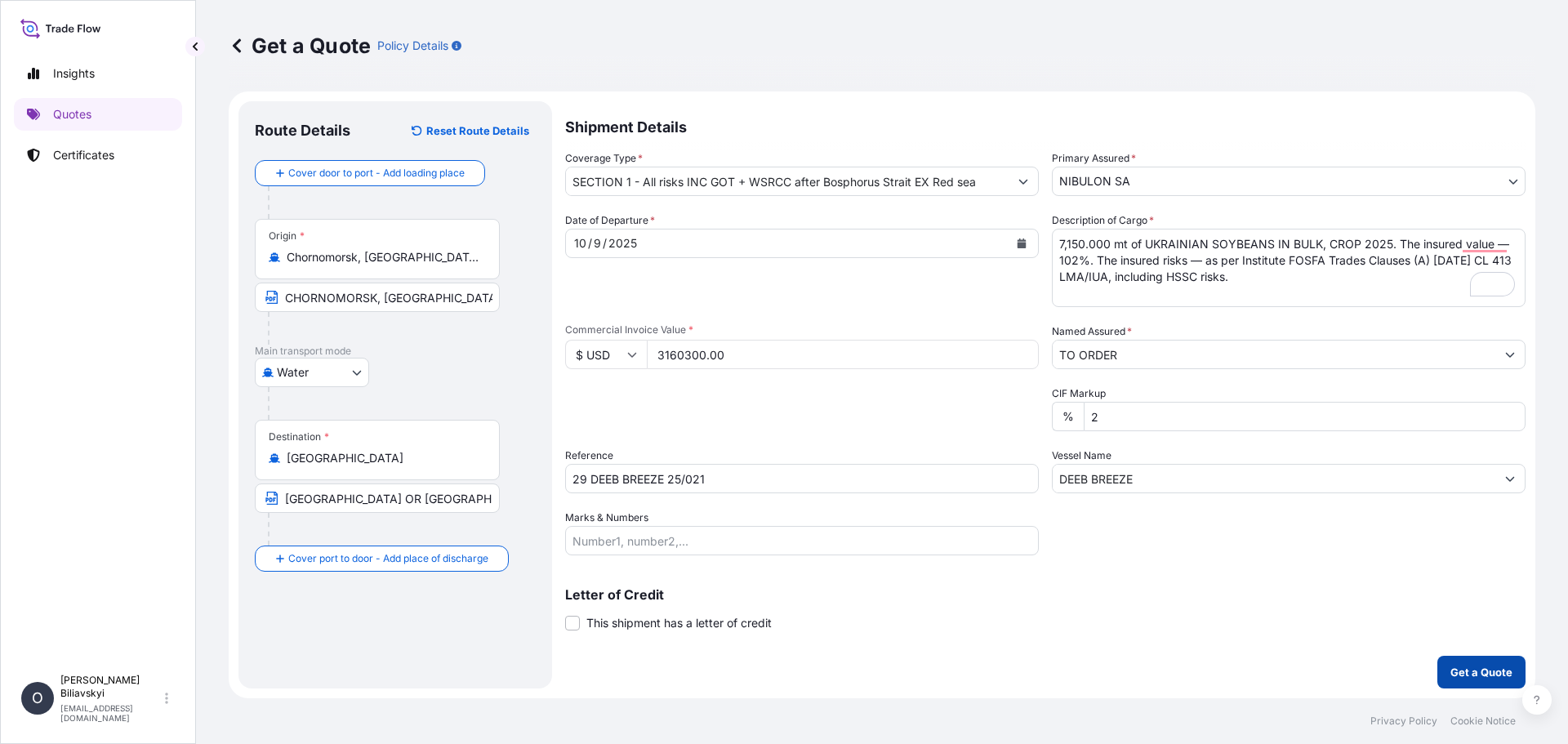
click at [1478, 671] on p "Get a Quote" at bounding box center [1481, 672] width 62 height 17
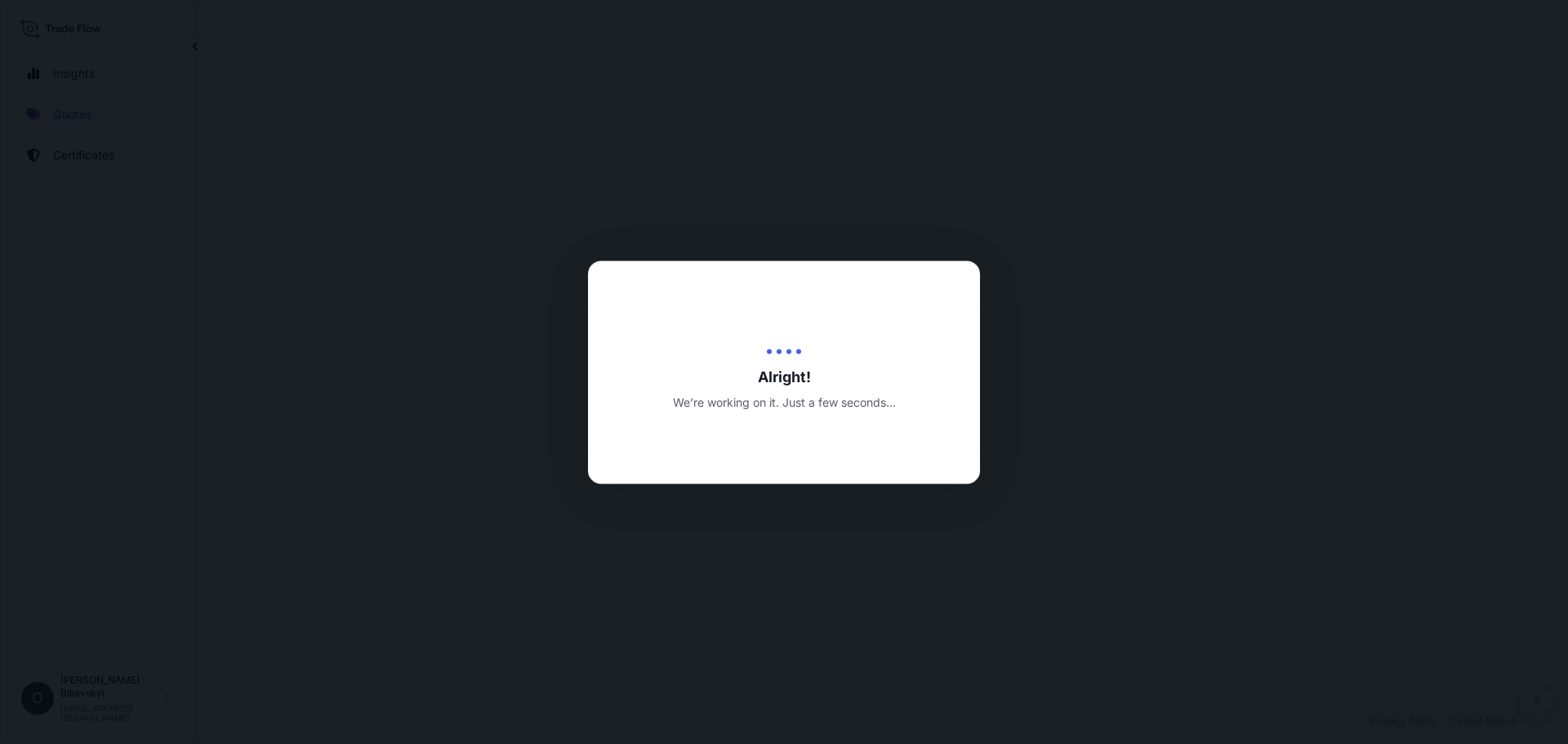
select select "Water"
select select "31538"
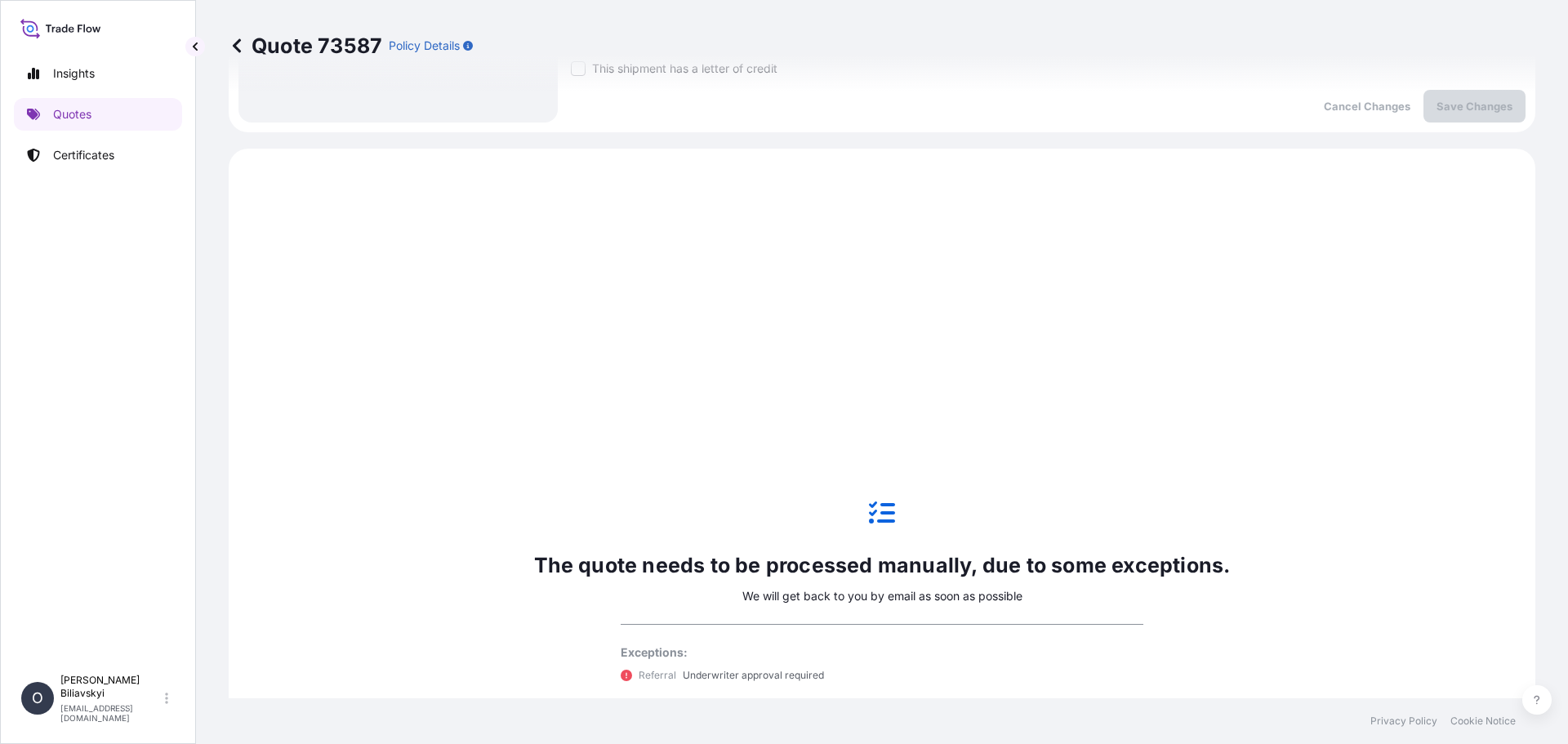
scroll to position [622, 0]
